Goal: Information Seeking & Learning: Learn about a topic

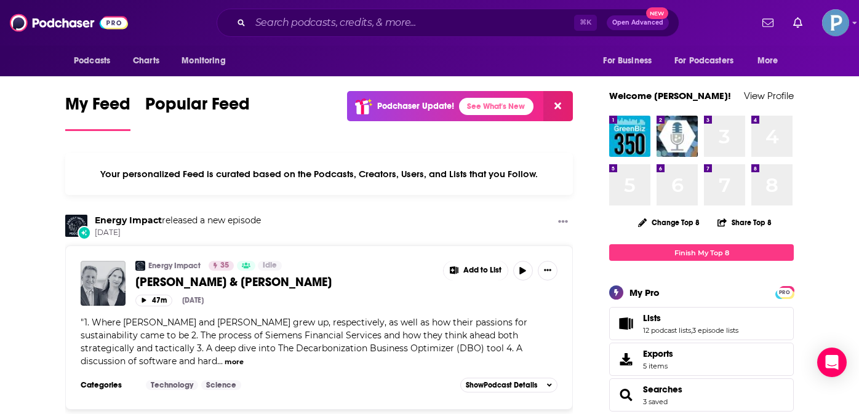
click at [396, 34] on div "⌘ K Open Advanced New" at bounding box center [448, 23] width 463 height 28
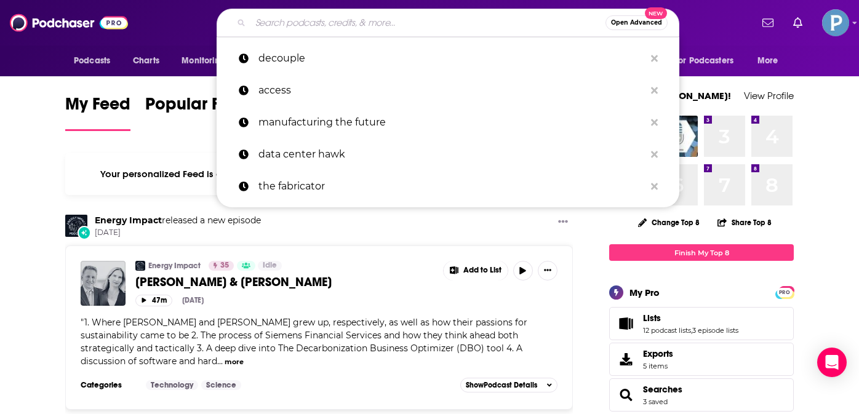
click at [403, 23] on input "Search podcasts, credits, & more..." at bounding box center [427, 23] width 355 height 20
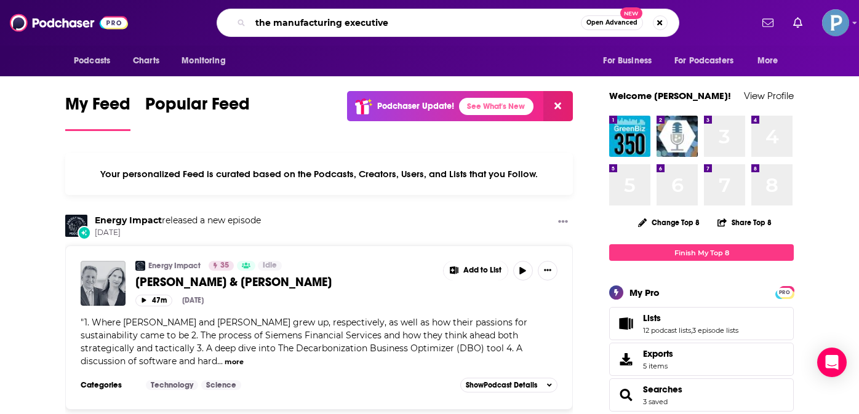
type input "the manufacturing executive"
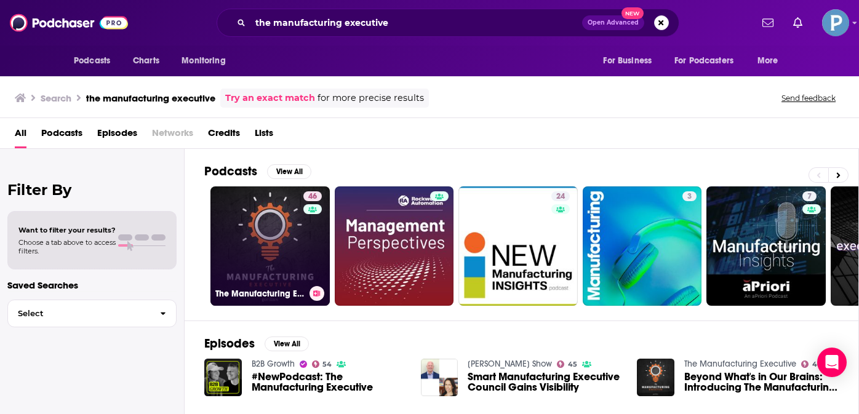
click at [268, 250] on link "46 The Manufacturing Executive" at bounding box center [269, 245] width 119 height 119
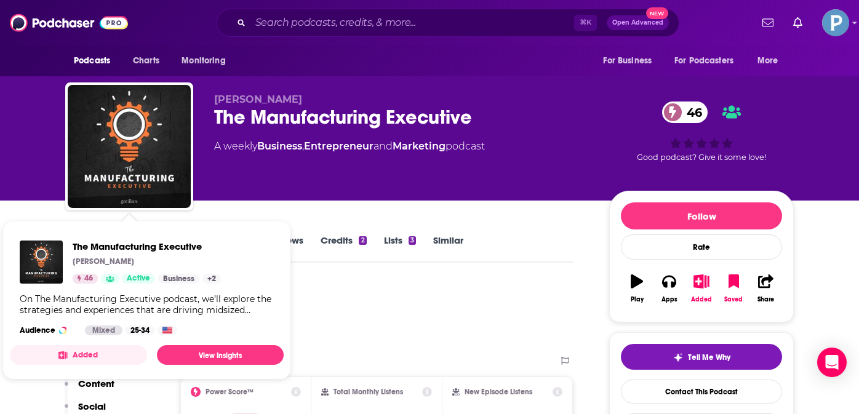
click at [84, 237] on div "The Manufacturing Executive [PERSON_NAME] 46 Active Business + 2 On The Manufac…" at bounding box center [147, 288] width 274 height 114
click at [421, 242] on div "Lists 3" at bounding box center [408, 248] width 49 height 28
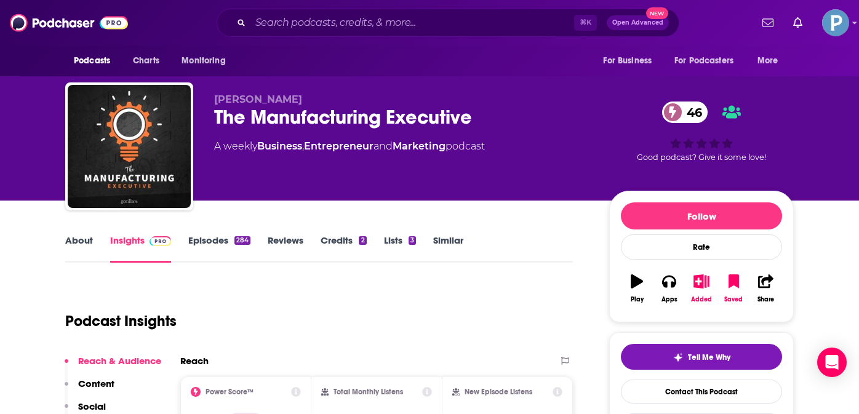
click at [76, 233] on div "About Insights Episodes 284 Reviews Credits 2 Lists 3 Similar" at bounding box center [319, 248] width 508 height 30
click at [76, 248] on link "About" at bounding box center [79, 248] width 28 height 28
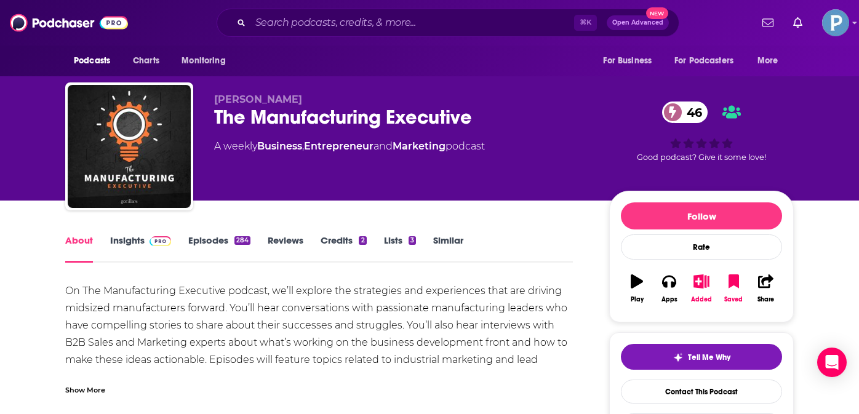
click at [428, 349] on div "On The Manufacturing Executive podcast, we’ll explore the strategies and experi…" at bounding box center [319, 333] width 508 height 103
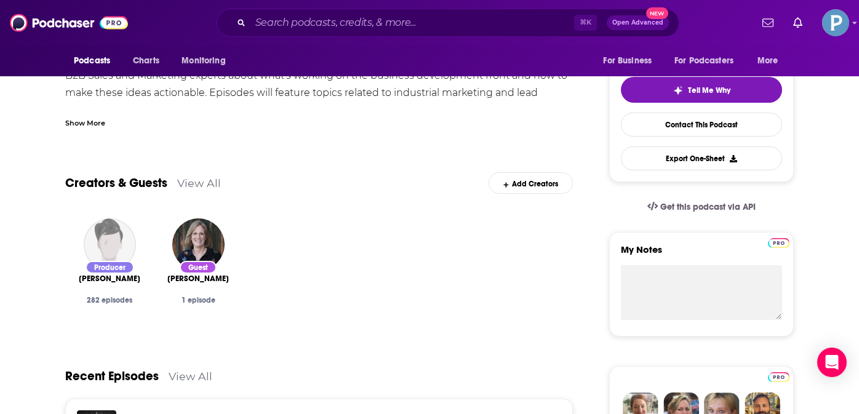
scroll to position [265, 0]
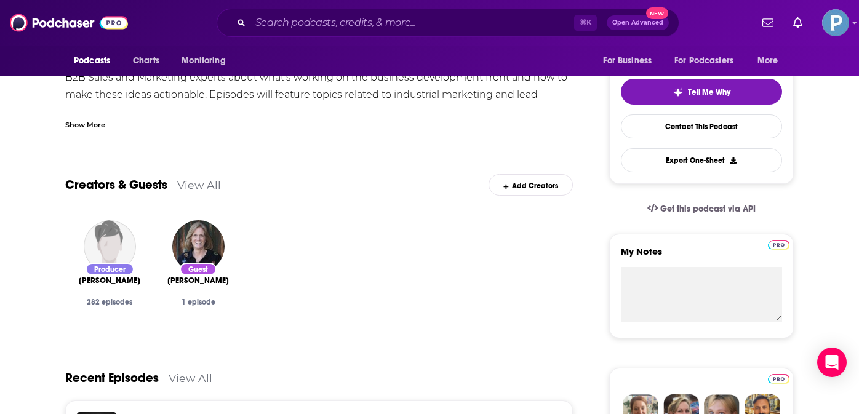
click at [89, 118] on div "Show More" at bounding box center [85, 124] width 40 height 12
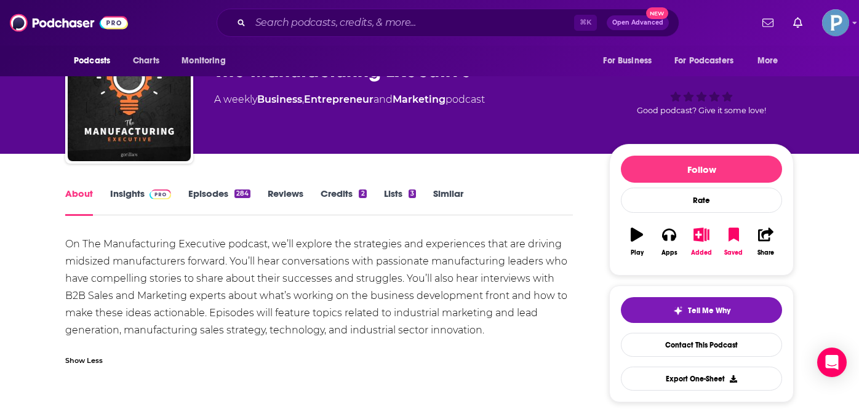
scroll to position [0, 0]
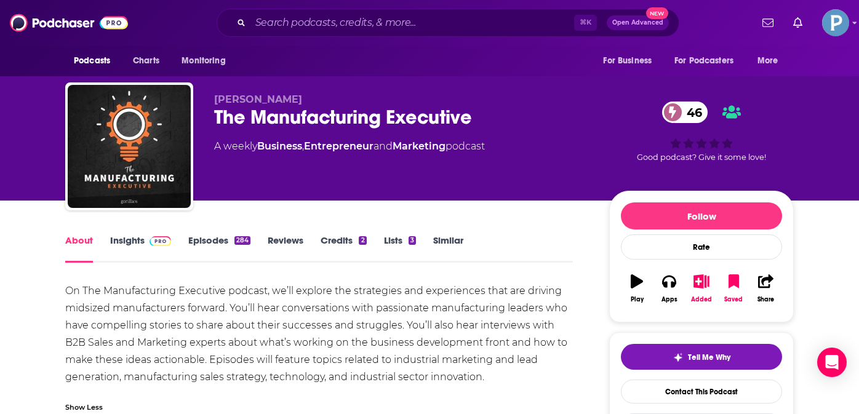
click at [135, 242] on link "Insights" at bounding box center [140, 248] width 61 height 28
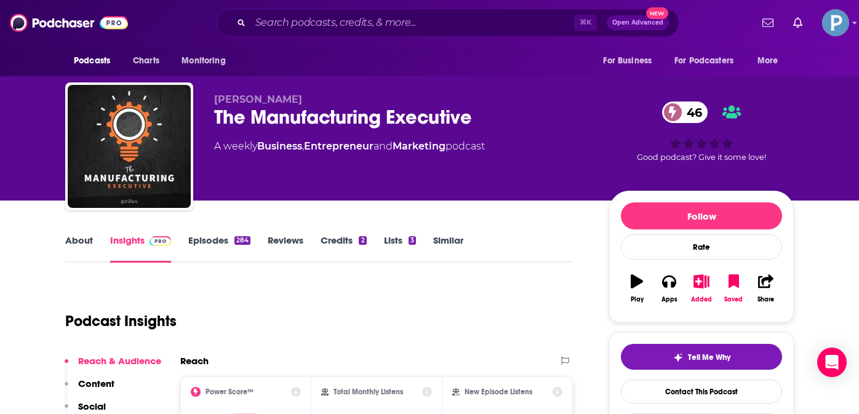
click at [220, 241] on link "Episodes 284" at bounding box center [219, 248] width 62 height 28
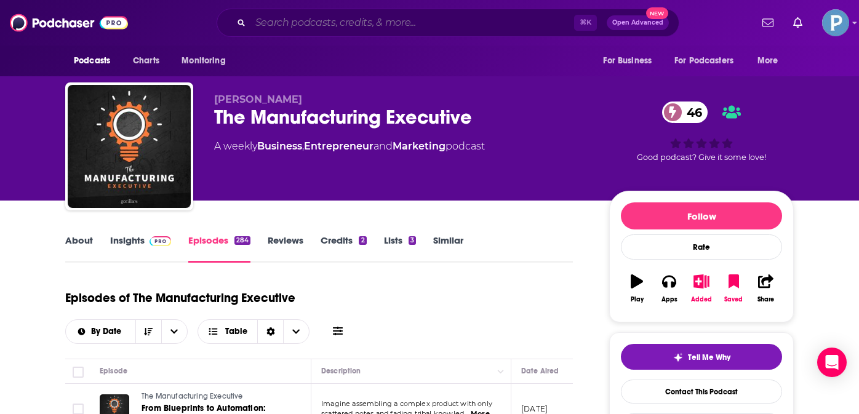
click at [372, 24] on input "Search podcasts, credits, & more..." at bounding box center [412, 23] width 324 height 20
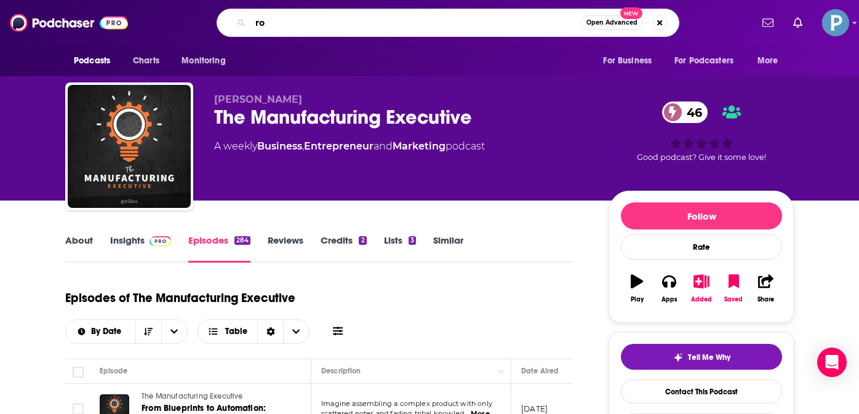
type input "r"
type input "tool or die"
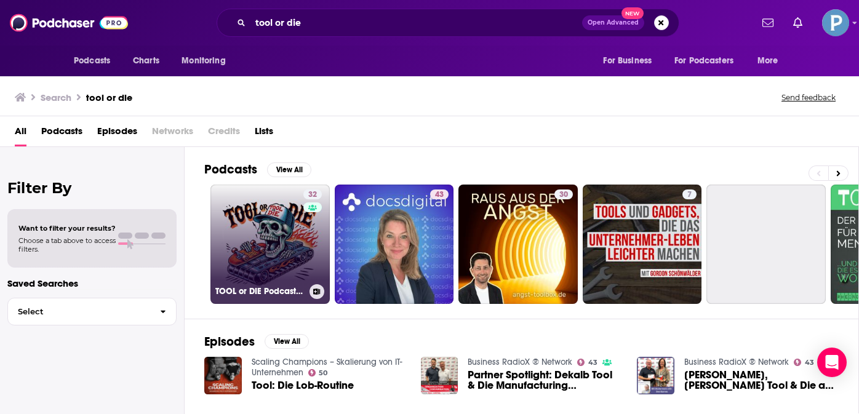
scroll to position [64, 0]
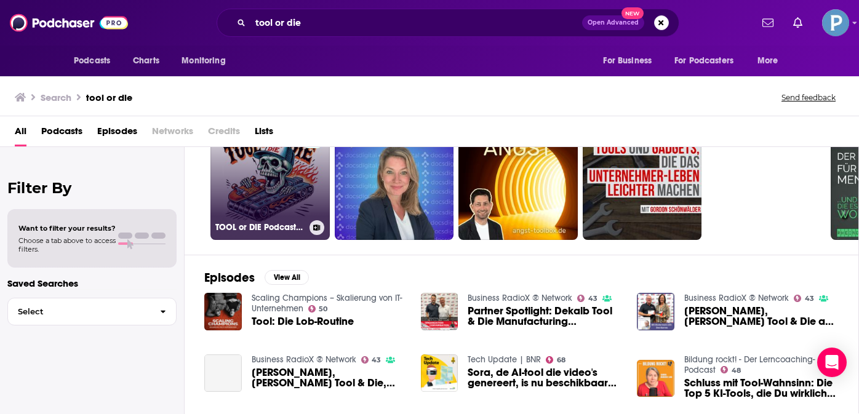
click at [261, 209] on link "32 TOOL or DIE Podcast - Reindustrialize, Rebuild, or Retire" at bounding box center [269, 180] width 119 height 119
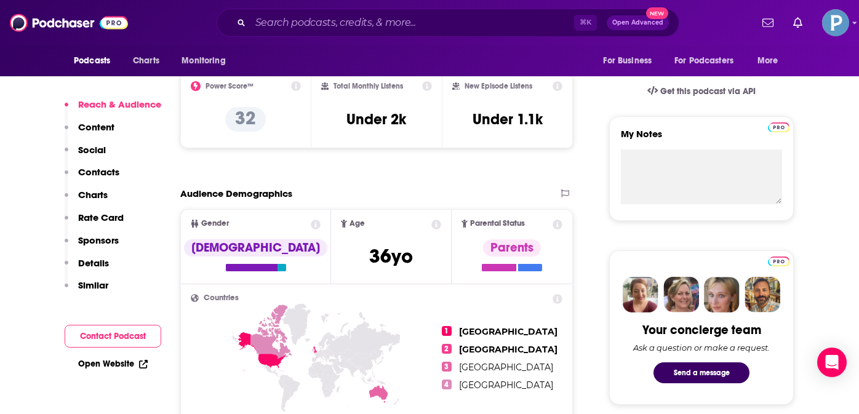
scroll to position [381, 0]
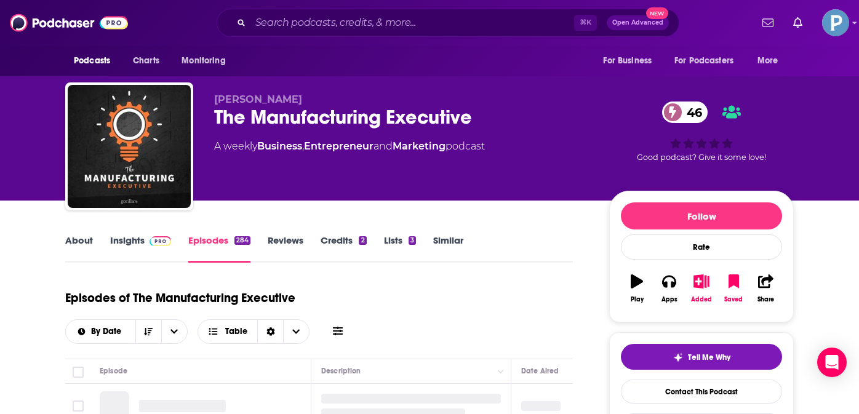
click at [85, 247] on link "About" at bounding box center [79, 248] width 28 height 28
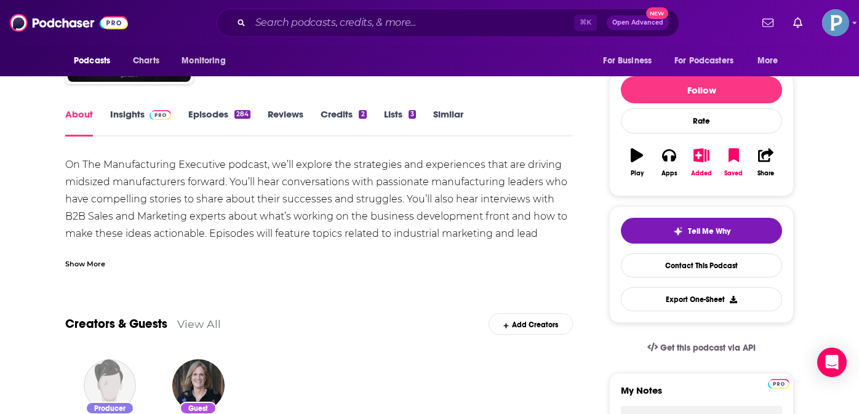
scroll to position [139, 0]
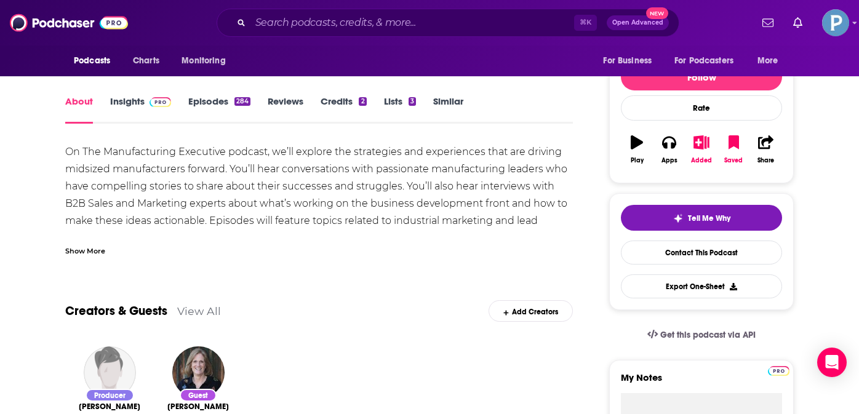
click at [91, 252] on div "Show More" at bounding box center [85, 250] width 40 height 12
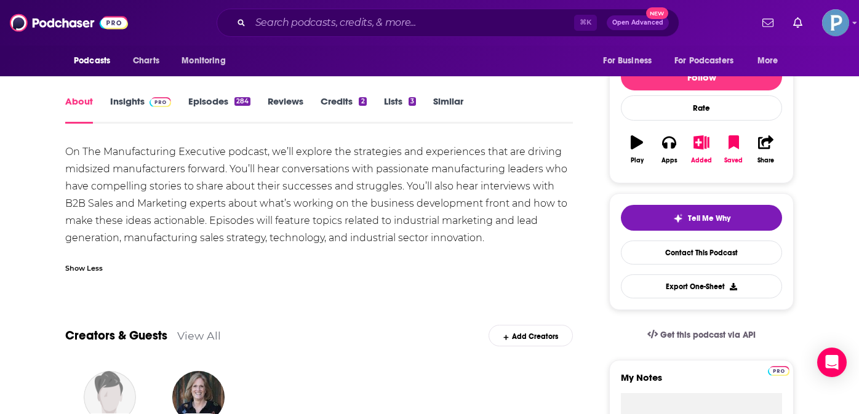
click at [144, 228] on div "On The Manufacturing Executive podcast, we’ll explore the strategies and experi…" at bounding box center [319, 194] width 508 height 103
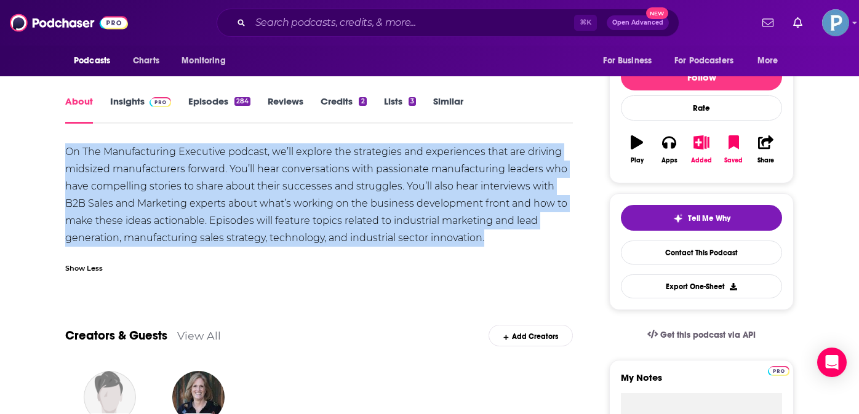
copy div "On The Manufacturing Executive podcast, we’ll explore the strategies and experi…"
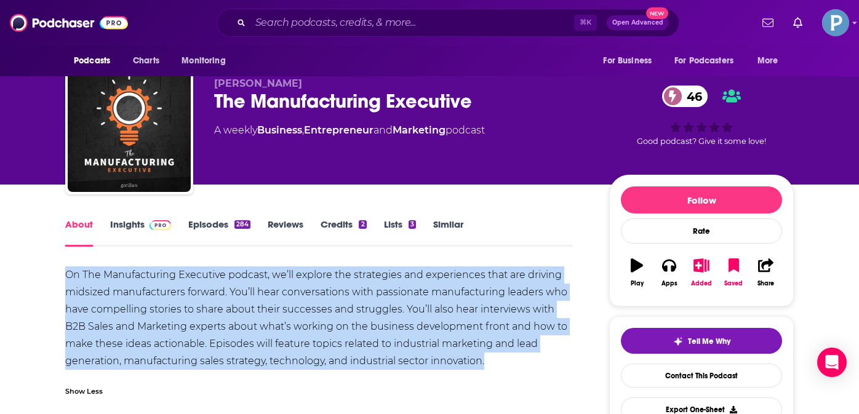
scroll to position [0, 0]
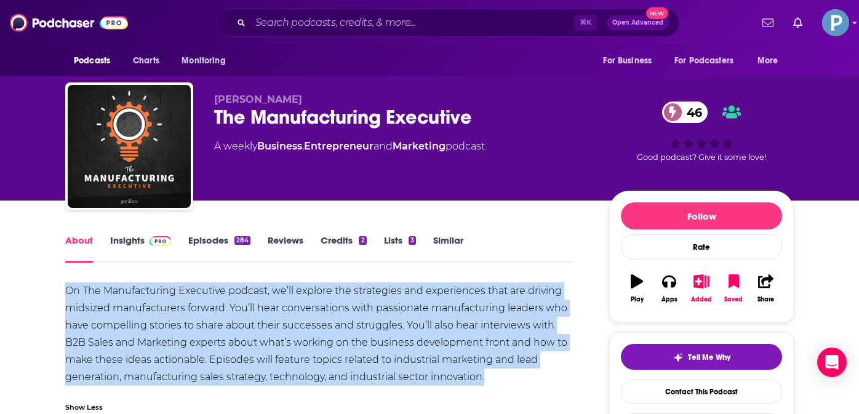
click at [136, 242] on link "Insights" at bounding box center [140, 248] width 61 height 28
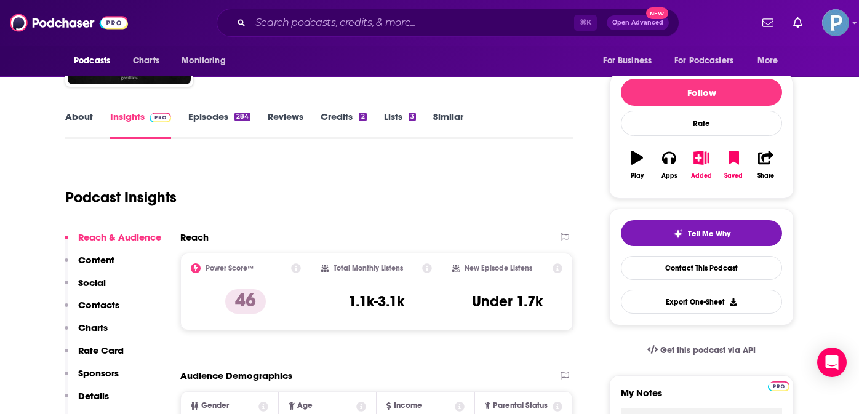
scroll to position [189, 0]
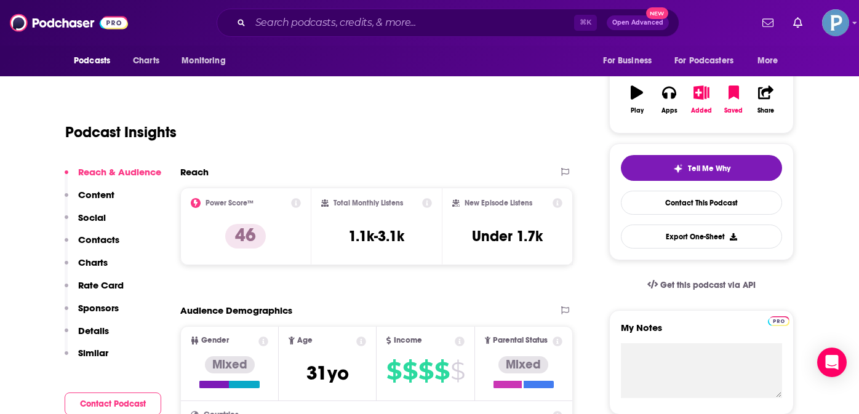
click at [296, 202] on icon at bounding box center [296, 203] width 10 height 10
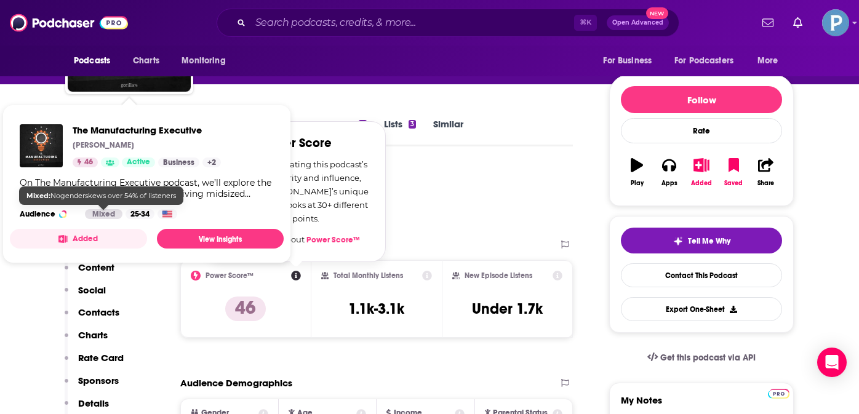
scroll to position [147, 0]
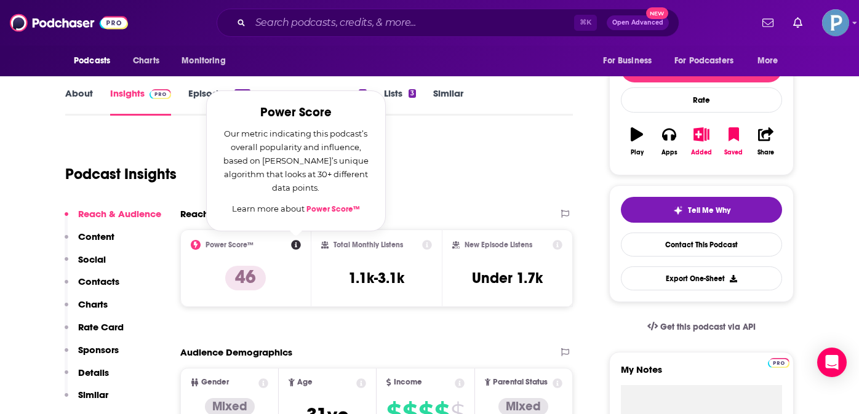
click at [111, 234] on p "Content" at bounding box center [96, 237] width 36 height 12
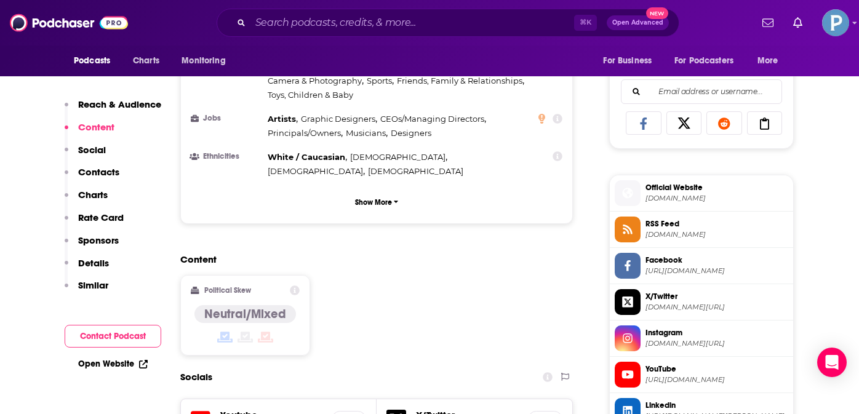
scroll to position [797, 0]
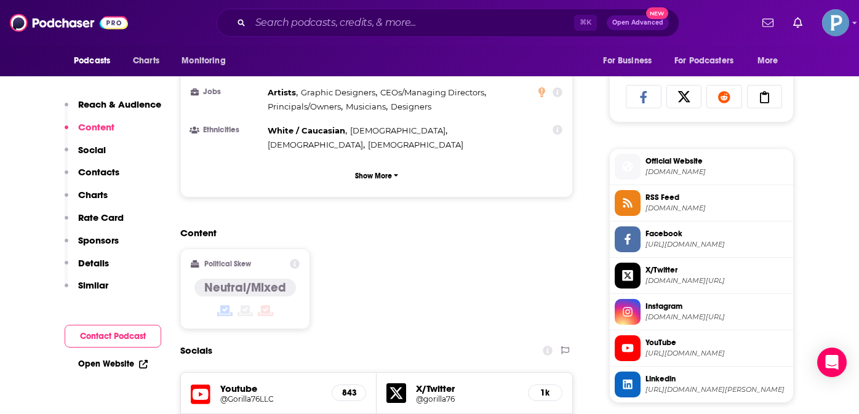
click at [99, 156] on button "Social" at bounding box center [85, 155] width 41 height 23
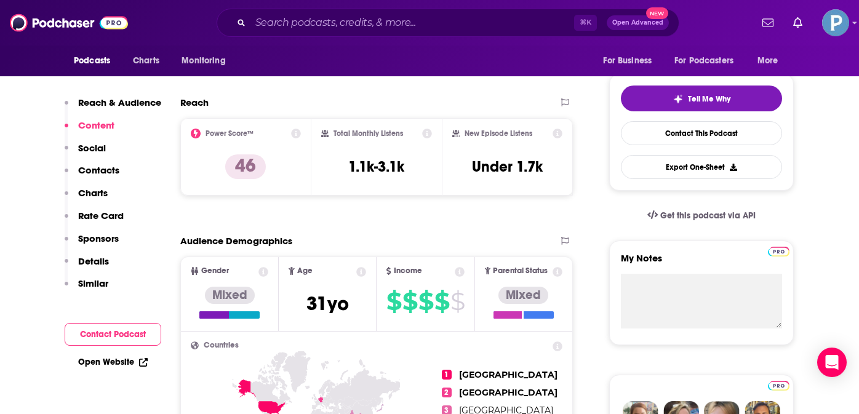
scroll to position [0, 0]
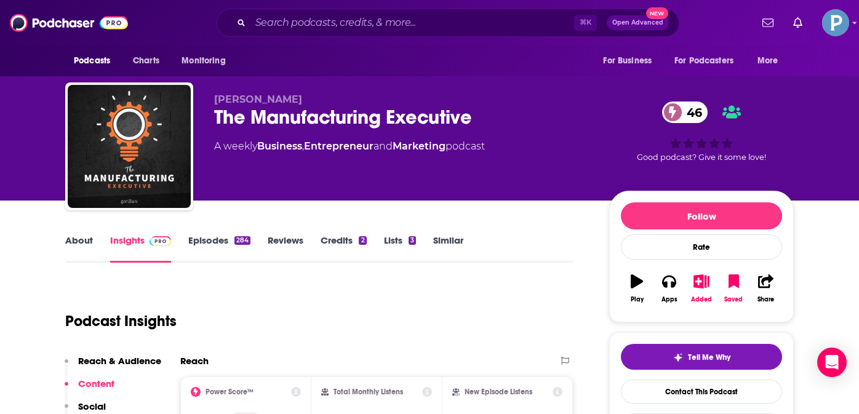
click at [217, 235] on link "Episodes 284" at bounding box center [219, 248] width 62 height 28
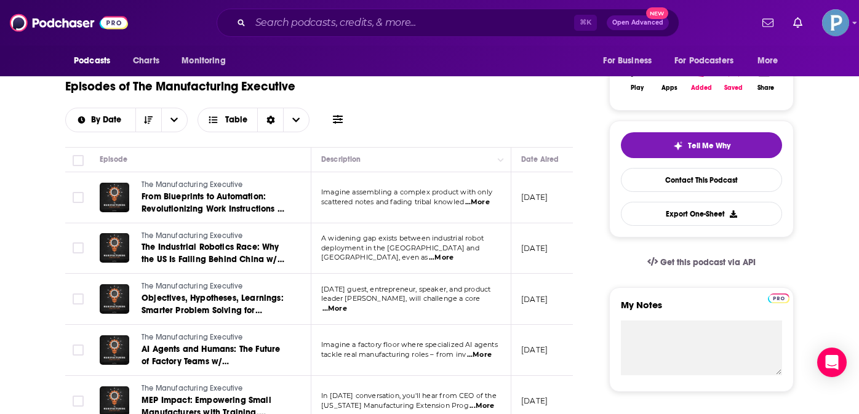
scroll to position [17, 0]
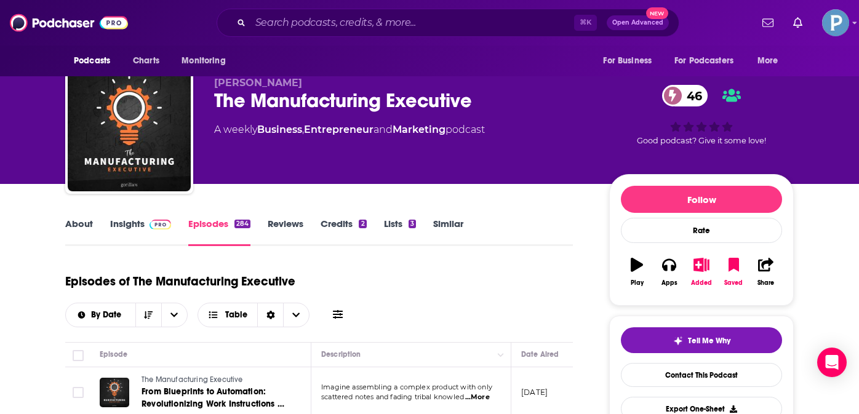
click at [276, 221] on link "Reviews" at bounding box center [286, 232] width 36 height 28
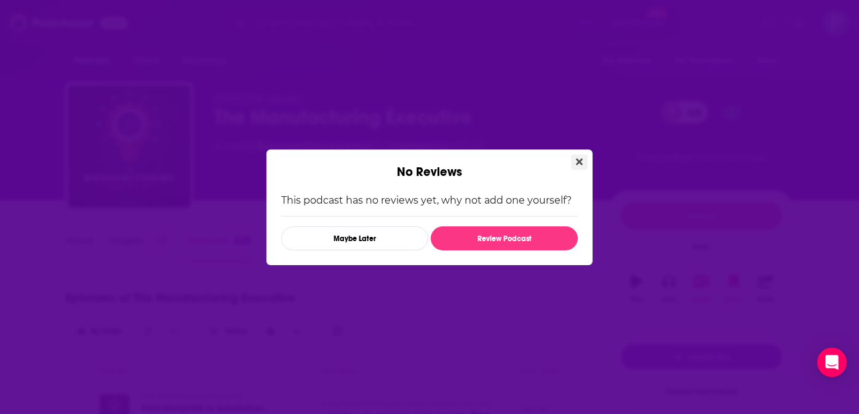
click at [575, 163] on button "Close" at bounding box center [579, 161] width 17 height 15
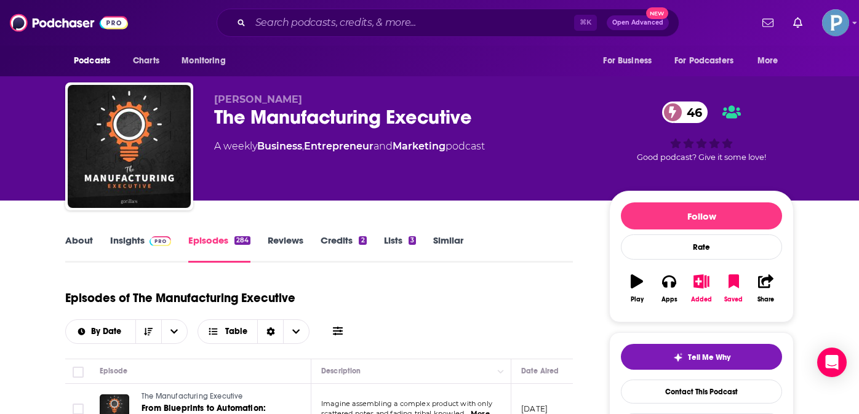
click at [279, 243] on link "Reviews" at bounding box center [286, 248] width 36 height 28
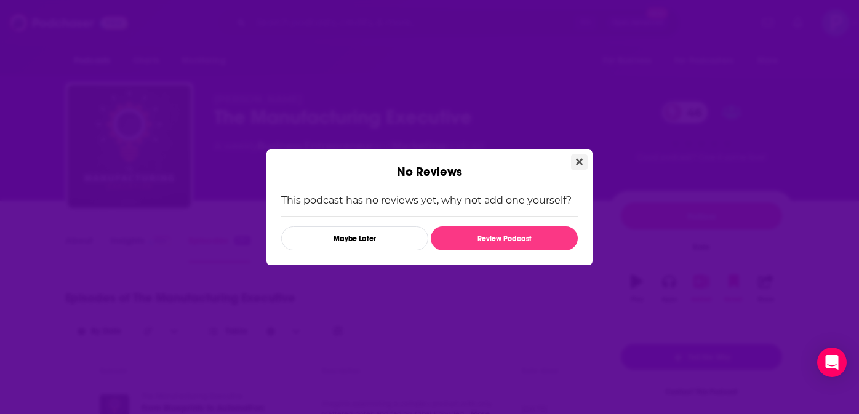
click at [582, 162] on icon "Close" at bounding box center [579, 162] width 7 height 10
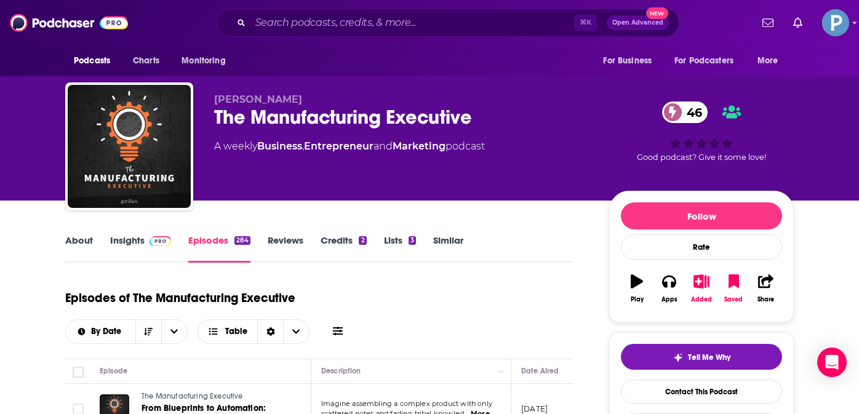
click at [341, 246] on link "Credits 2" at bounding box center [344, 248] width 46 height 28
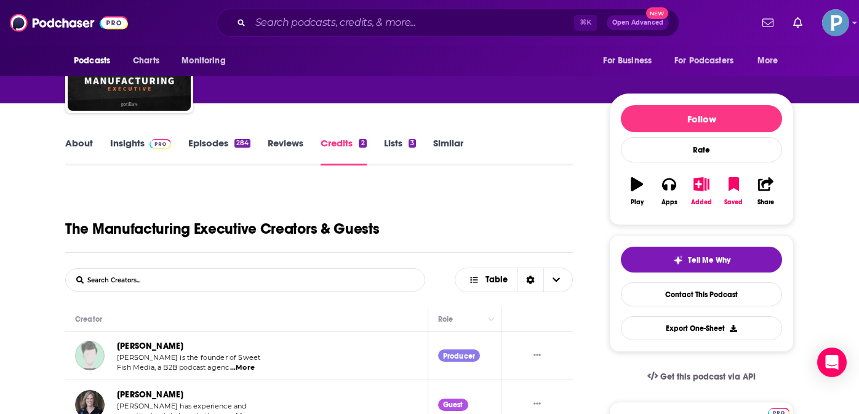
scroll to position [73, 0]
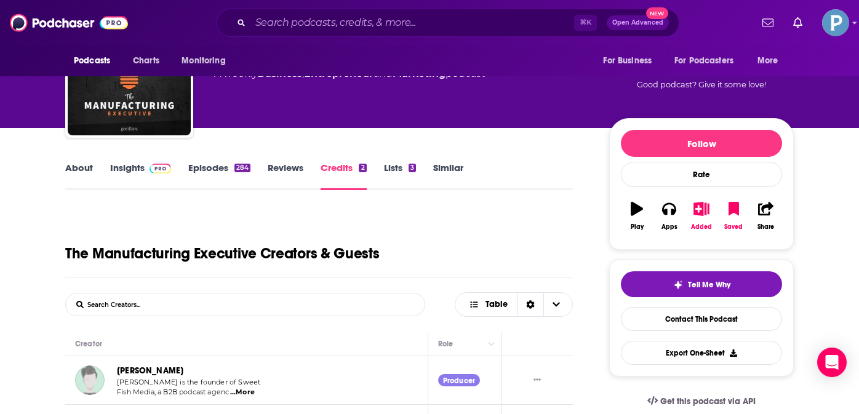
click at [388, 164] on link "Lists 3" at bounding box center [400, 176] width 32 height 28
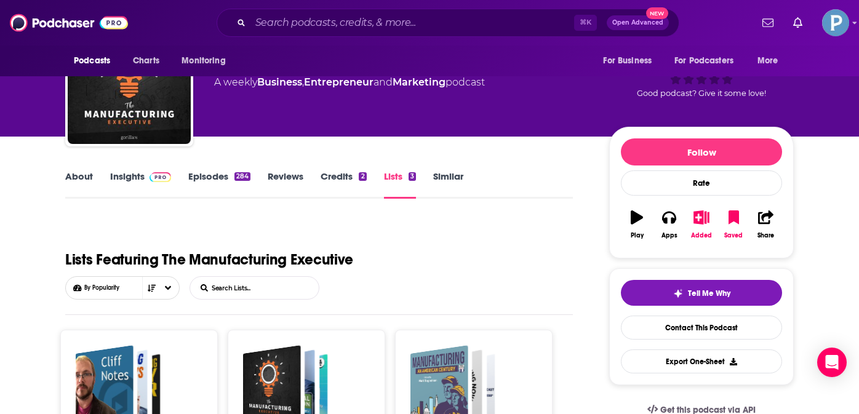
scroll to position [60, 0]
